Goal: Task Accomplishment & Management: Manage account settings

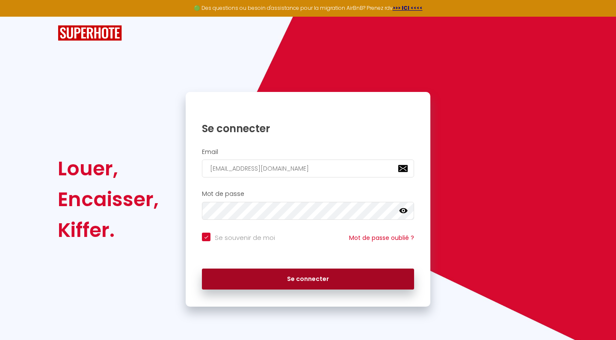
click at [267, 279] on button "Se connecter" at bounding box center [308, 279] width 212 height 21
checkbox input "true"
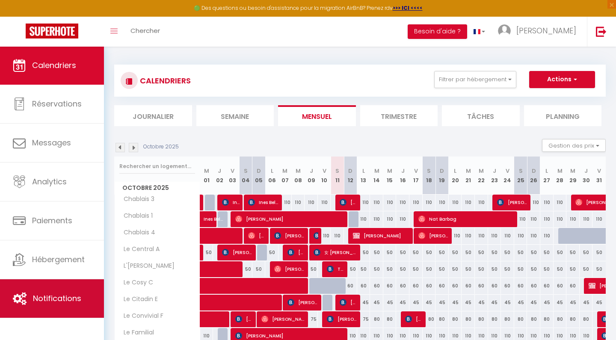
click at [67, 300] on span "Notifications" at bounding box center [57, 298] width 48 height 11
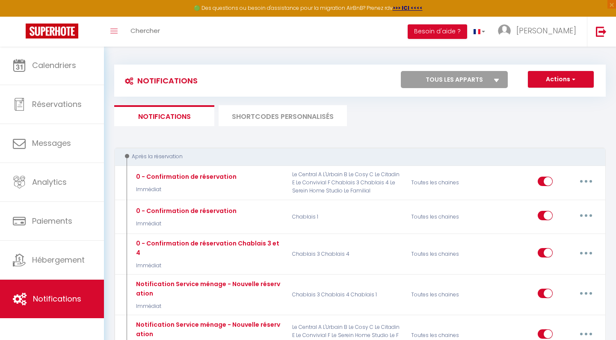
select select
checkbox input "false"
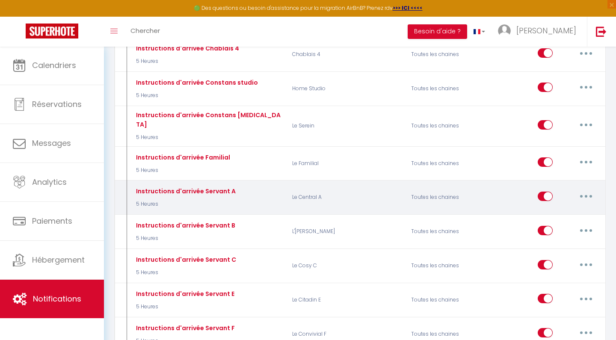
scroll to position [509, 0]
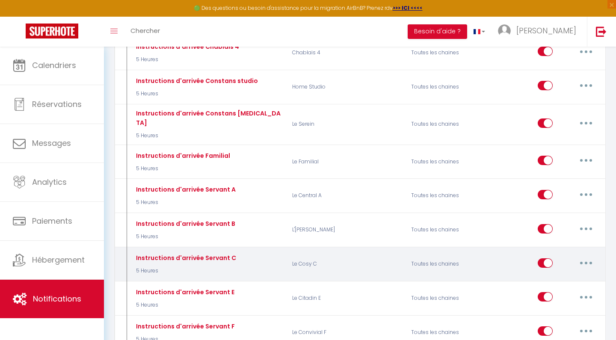
click at [588, 256] on button "button" at bounding box center [586, 263] width 24 height 14
click at [546, 275] on link "Editer" at bounding box center [563, 282] width 63 height 15
type input "Instructions d'arrivée Servant C"
select select "5 Heures"
select select "if_booking_is_paid"
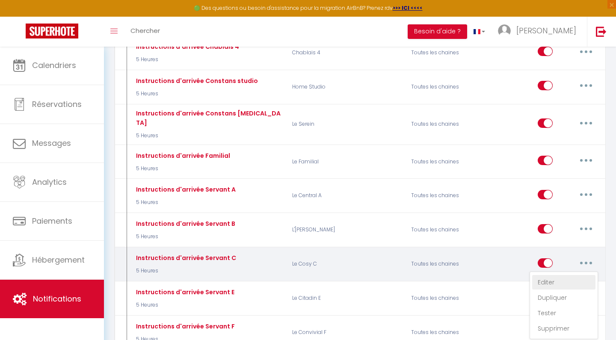
checkbox input "true"
checkbox input "false"
radio input "true"
type input "Instructions d'arrivée - [RENTAL:NAME] - [GUEST:FIRST_NAME] - [CHECKING:DD-MM-Y…"
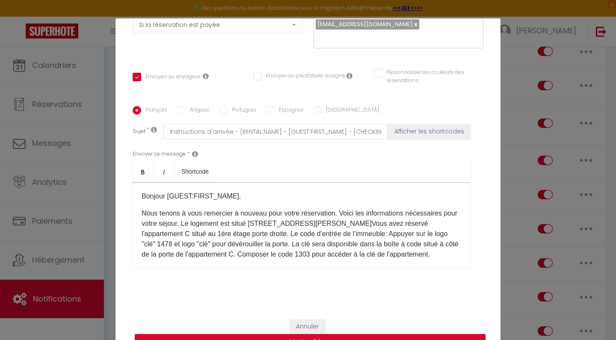
scroll to position [149, 0]
click at [328, 255] on p "Nous tenons à vous remercier à nouveau pour votre réservation. Voici les inform…" at bounding box center [302, 234] width 320 height 51
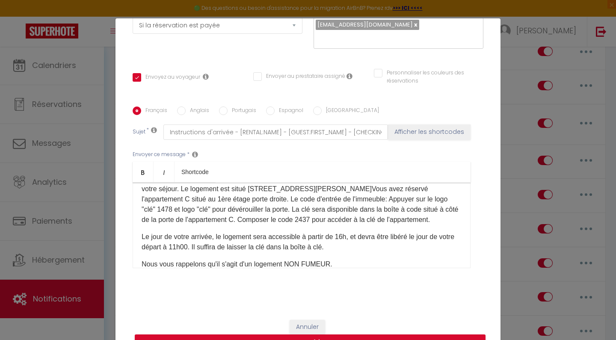
scroll to position [28, 0]
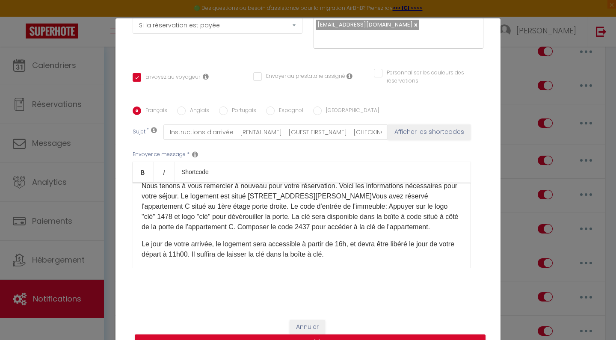
click at [181, 110] on input "Anglais" at bounding box center [181, 111] width 9 height 9
radio input "true"
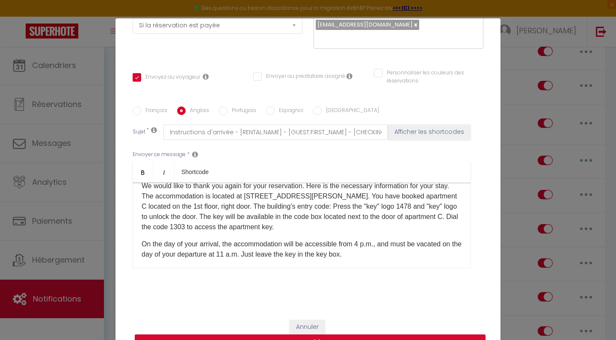
checkbox input "true"
checkbox input "false"
type input "Arrival instructions [RENTAL:NAME] - [GUEST:FIRST_NAME] - [CHECKING:DD-MM-YYYY]"
click at [241, 226] on p "We would like to thank you again for your reservation. Here is the necessary in…" at bounding box center [302, 206] width 320 height 51
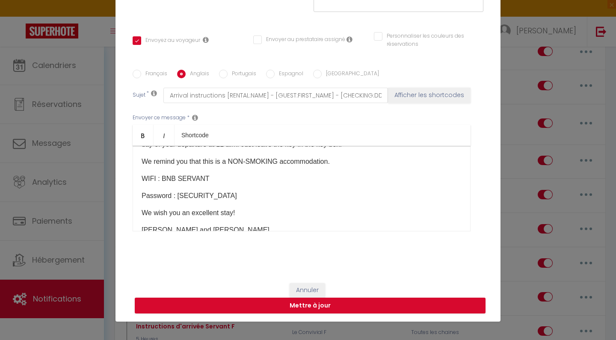
scroll to position [37, 0]
click at [404, 307] on button "Mettre à jour" at bounding box center [310, 306] width 351 height 16
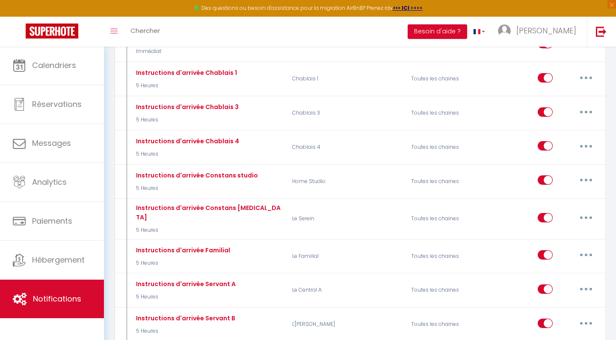
scroll to position [412, 0]
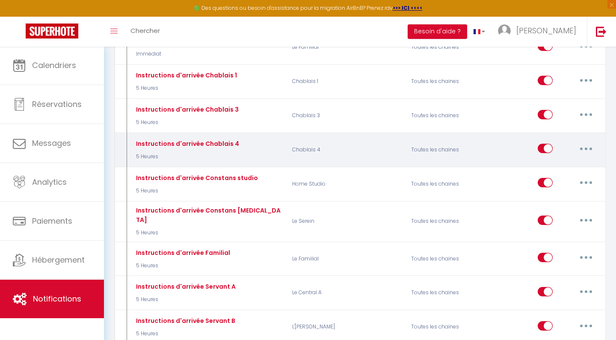
click at [584, 142] on button "button" at bounding box center [586, 149] width 24 height 14
click at [556, 161] on link "Editer" at bounding box center [563, 168] width 63 height 15
type input "Instructions d'arrivée Chablais 4"
select select "5 Heures"
select select "if_booking_is_paid"
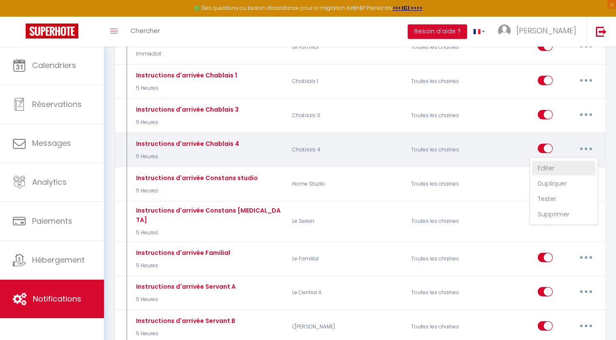
checkbox input "true"
checkbox input "false"
radio input "true"
type input "Confirmation de réservation"
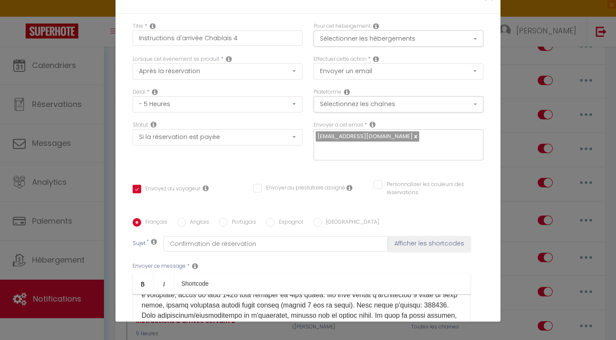
scroll to position [40, 0]
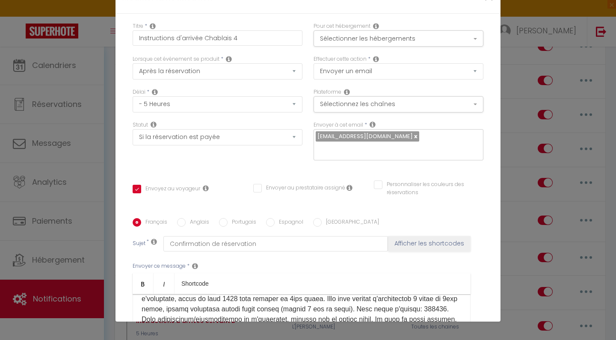
click at [192, 263] on p at bounding box center [302, 319] width 320 height 113
click at [326, 263] on p at bounding box center [302, 319] width 320 height 113
click at [181, 218] on input "Anglais" at bounding box center [181, 222] width 9 height 9
radio input "true"
checkbox input "true"
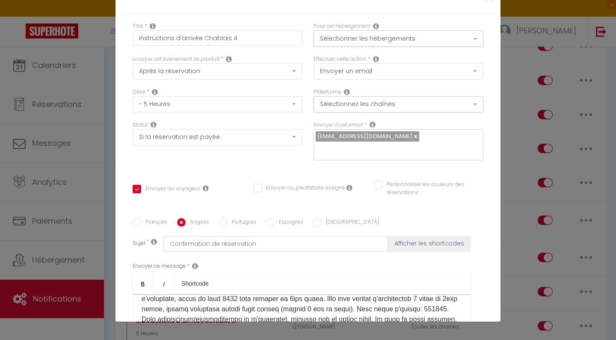
checkbox input "false"
type input "Booking confirmation"
click at [380, 263] on p "Hello [GUEST:FIRST_NAME], We would like to thank you again for your reservation…" at bounding box center [302, 314] width 320 height 103
click at [192, 263] on p "Hello [GUEST:FIRST_NAME], We would like to thank you again for your reservation…" at bounding box center [302, 314] width 320 height 103
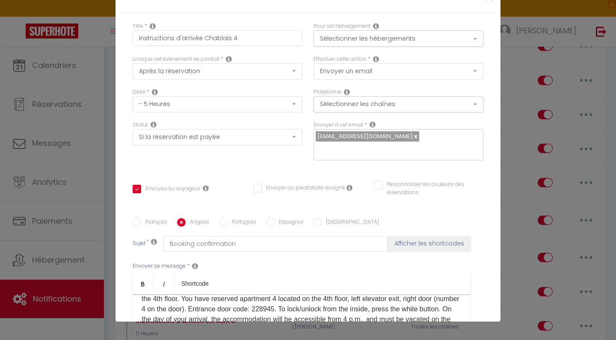
checkbox input "true"
checkbox input "false"
